Goal: Browse casually

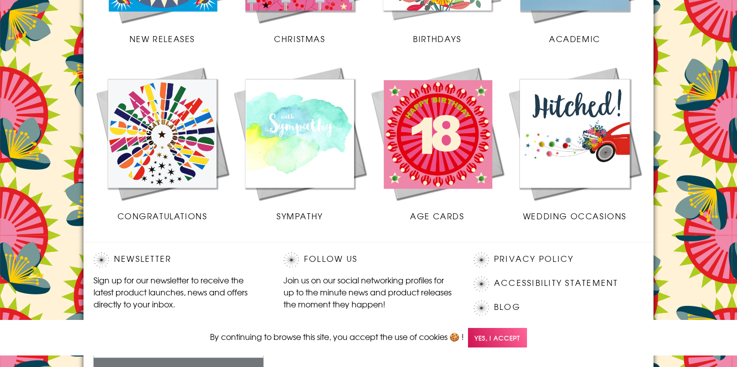
scroll to position [497, 0]
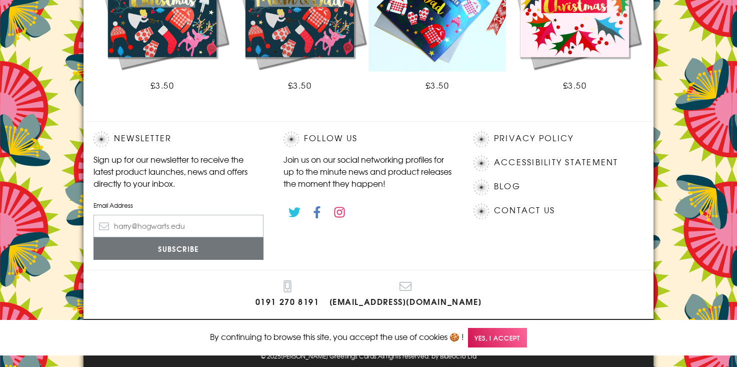
scroll to position [744, 0]
